Goal: Information Seeking & Learning: Learn about a topic

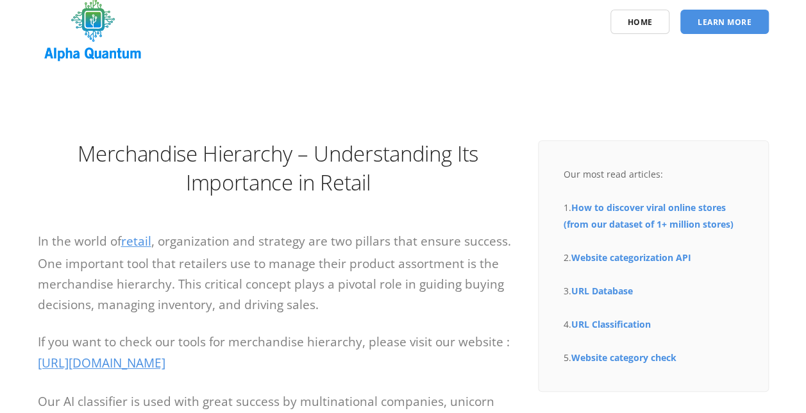
scroll to position [47, 0]
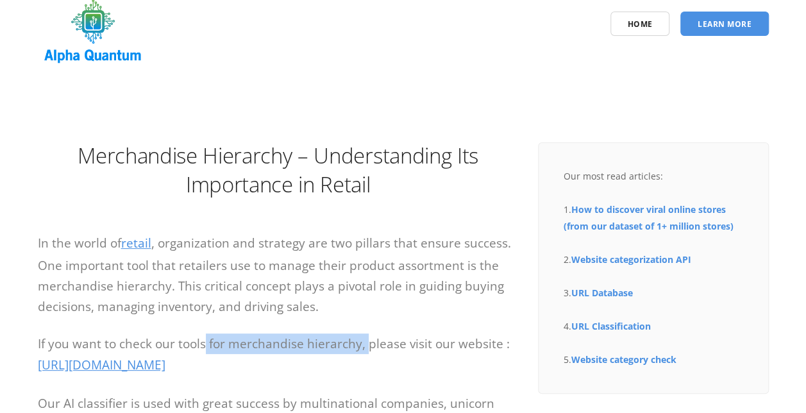
drag, startPoint x: 367, startPoint y: 335, endPoint x: 206, endPoint y: 348, distance: 160.8
click at [206, 348] on p "If you want to check our tools for merchandise hierarchy, please visit our webs…" at bounding box center [278, 354] width 481 height 43
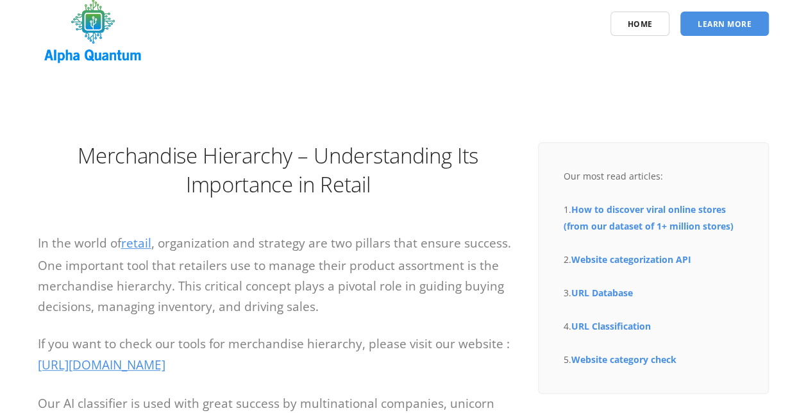
click at [136, 301] on p "In the world of retail , organization and strategy are two pillars that ensure …" at bounding box center [278, 274] width 481 height 84
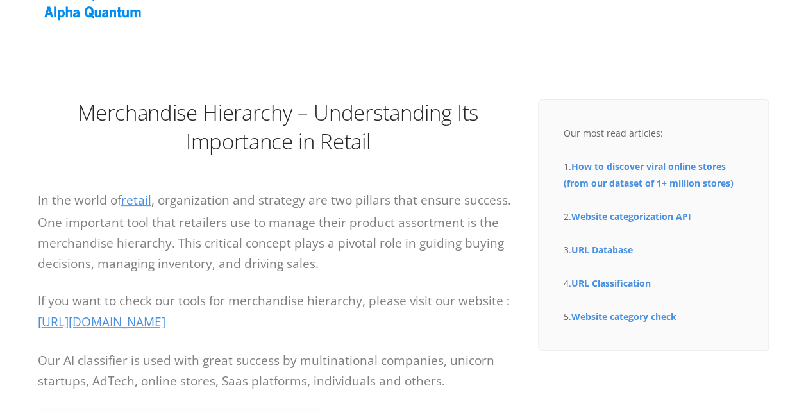
scroll to position [92, 0]
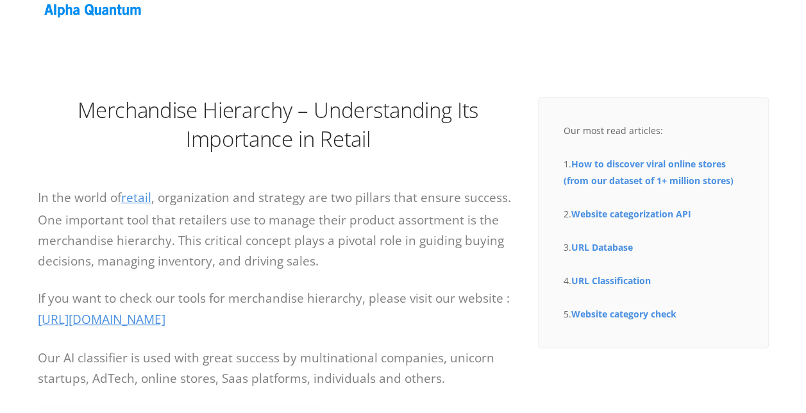
click at [136, 301] on p "If you want to check our tools for merchandise hierarchy, please visit our webs…" at bounding box center [278, 309] width 481 height 43
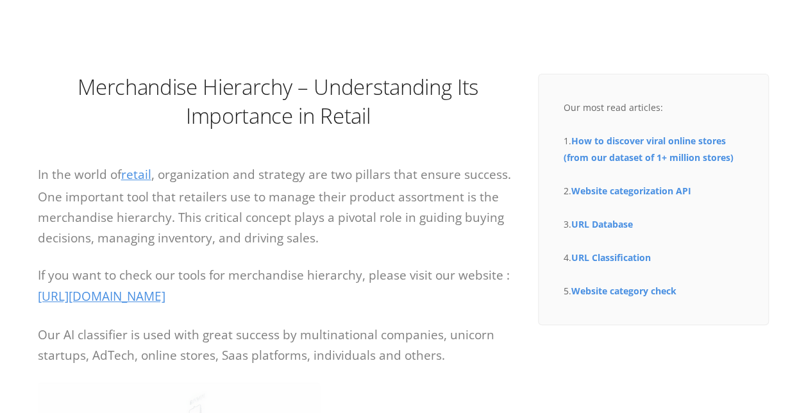
scroll to position [112, 0]
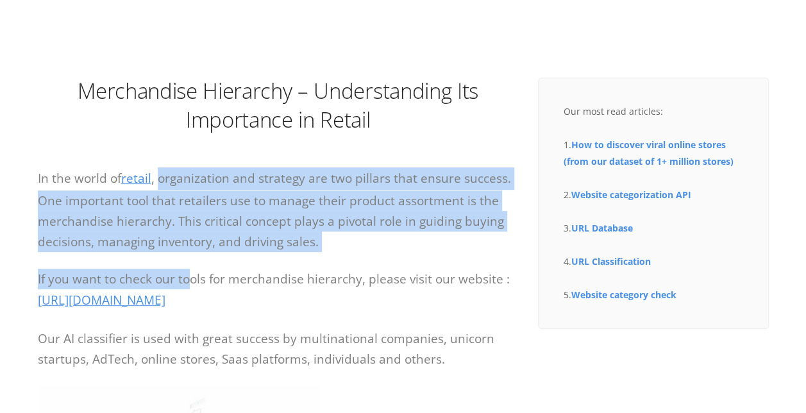
drag, startPoint x: 157, startPoint y: 178, endPoint x: 187, endPoint y: 252, distance: 79.4
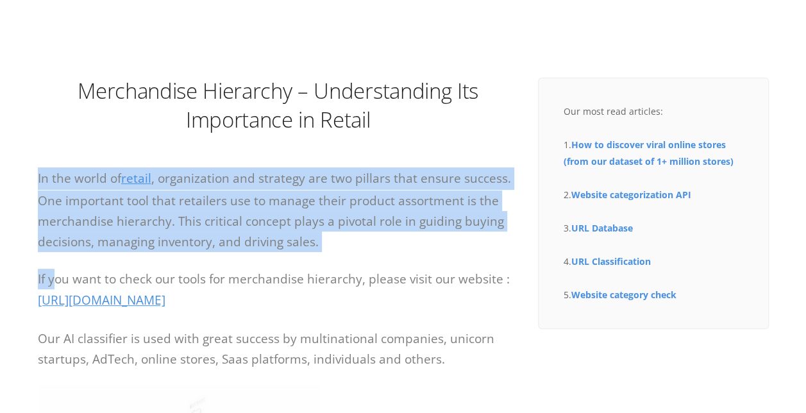
drag, startPoint x: 33, startPoint y: 180, endPoint x: 52, endPoint y: 287, distance: 108.7
drag, startPoint x: 328, startPoint y: 304, endPoint x: 194, endPoint y: 148, distance: 205.5
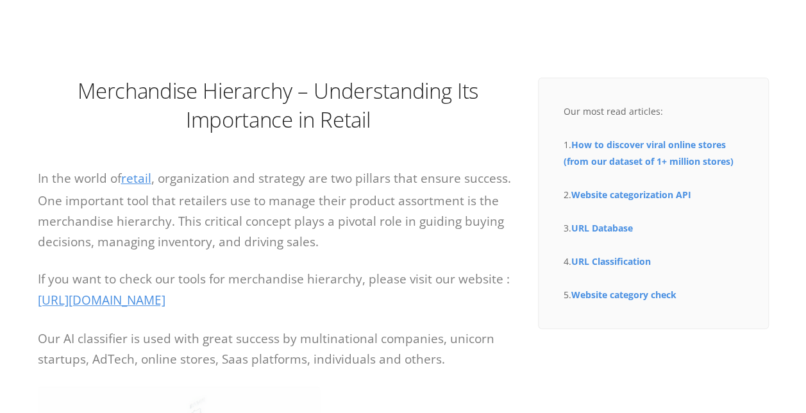
drag, startPoint x: 68, startPoint y: 165, endPoint x: 101, endPoint y: 179, distance: 35.6
click at [158, 336] on span "Our AI classifier is used with great success by multinational companies, unicor…" at bounding box center [266, 348] width 456 height 37
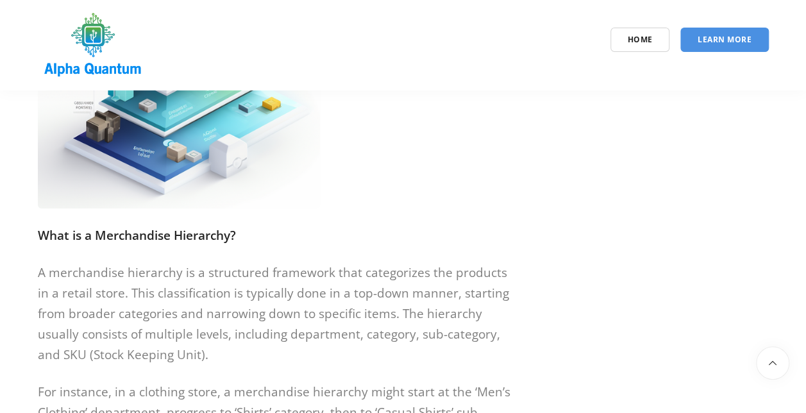
scroll to position [927, 0]
